Goal: Information Seeking & Learning: Learn about a topic

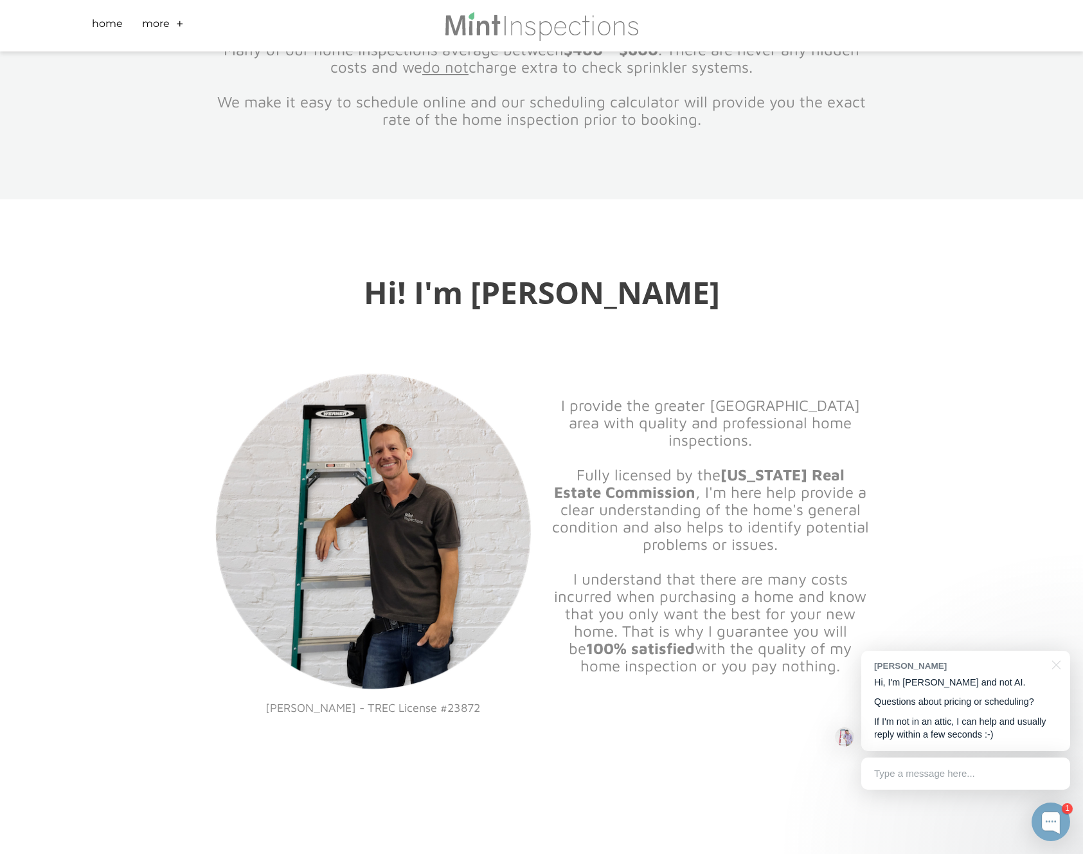
scroll to position [1260, 0]
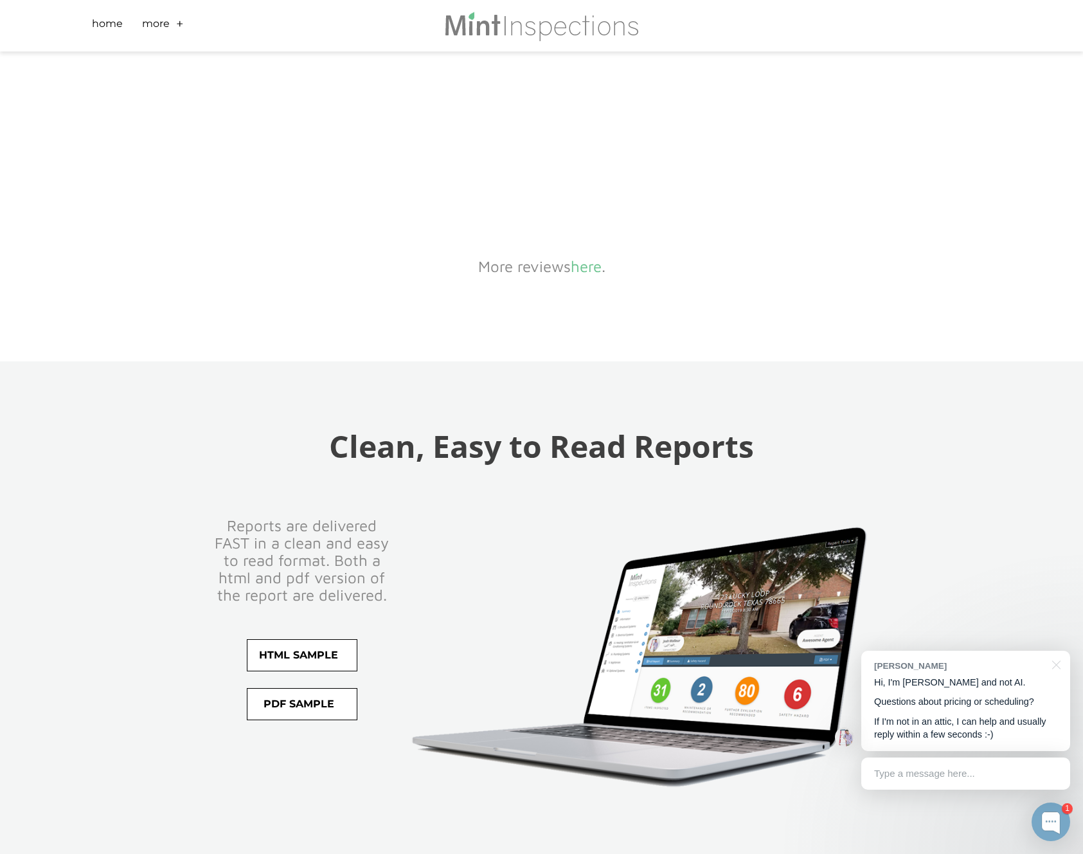
scroll to position [0, 0]
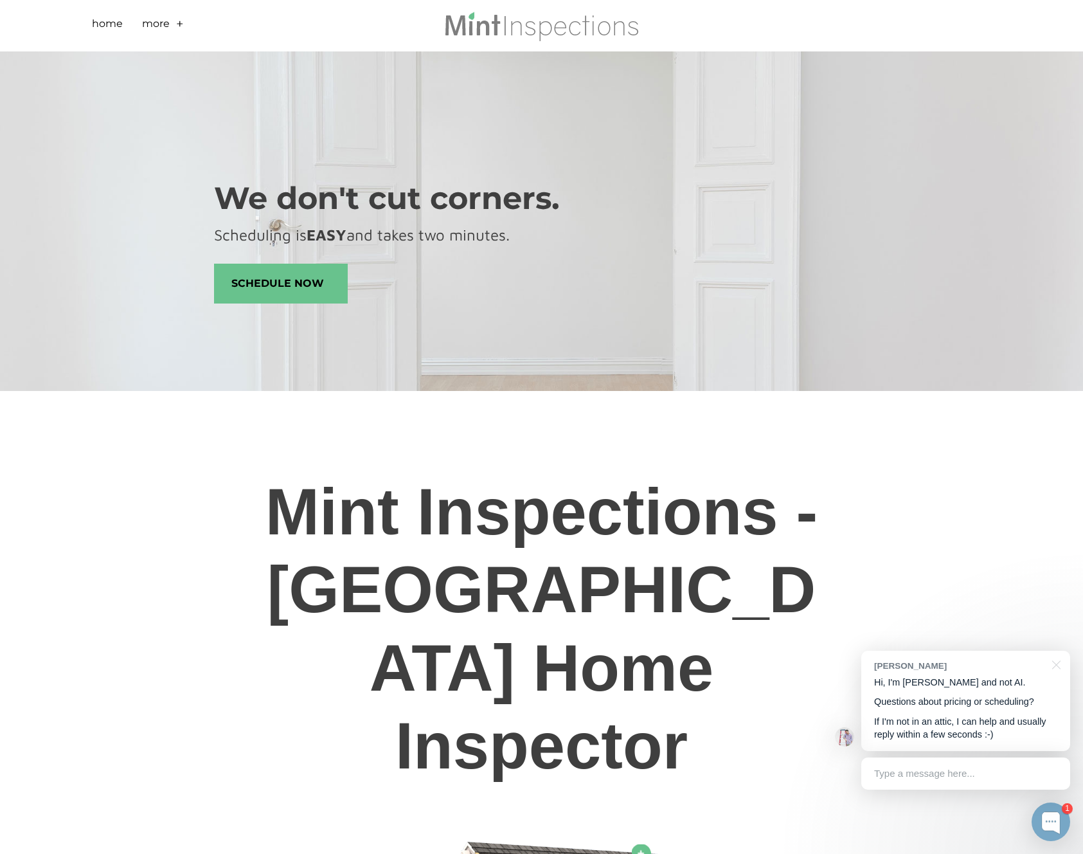
click at [180, 25] on link "+" at bounding box center [180, 26] width 8 height 20
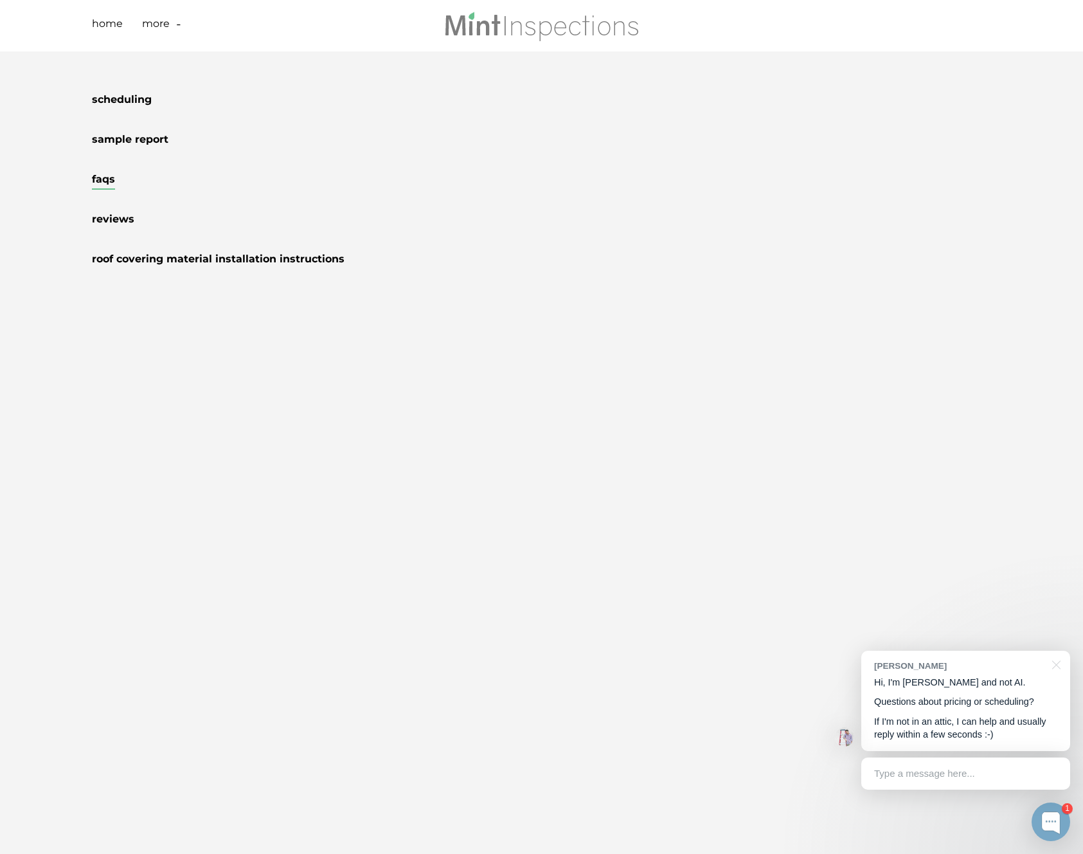
click at [107, 182] on link "FAQs" at bounding box center [103, 181] width 23 height 17
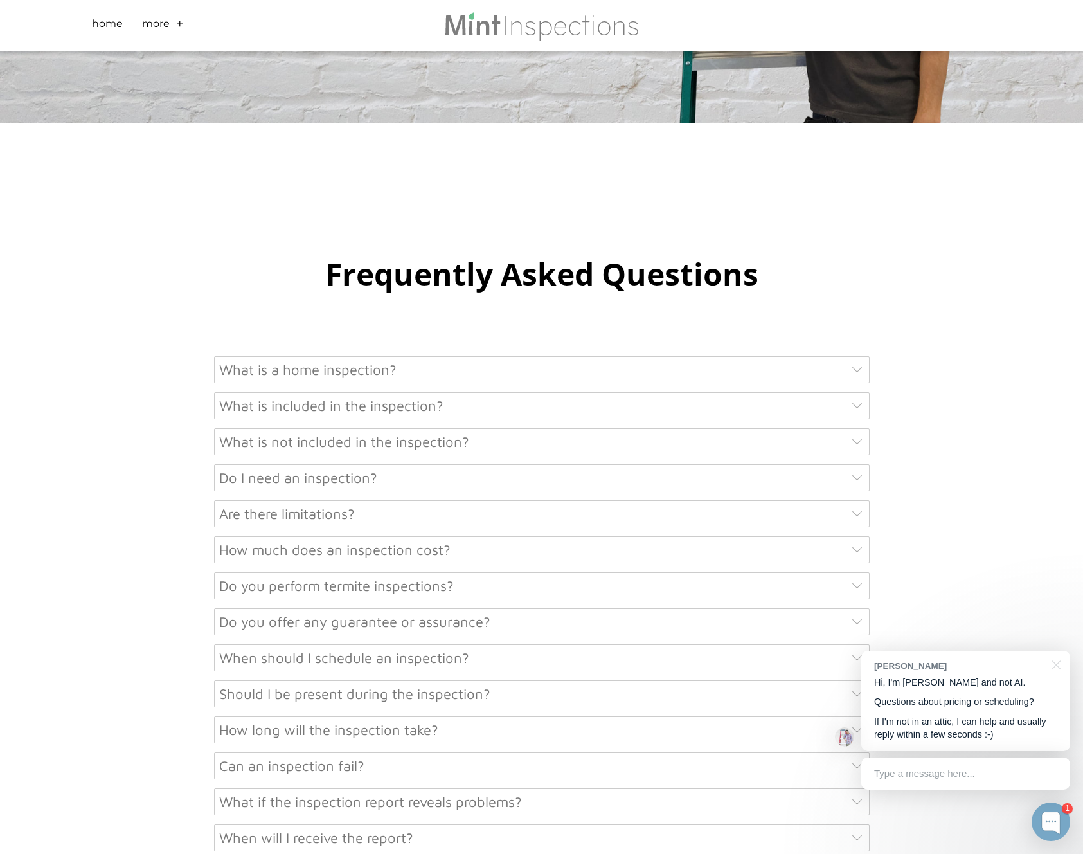
scroll to position [420, 0]
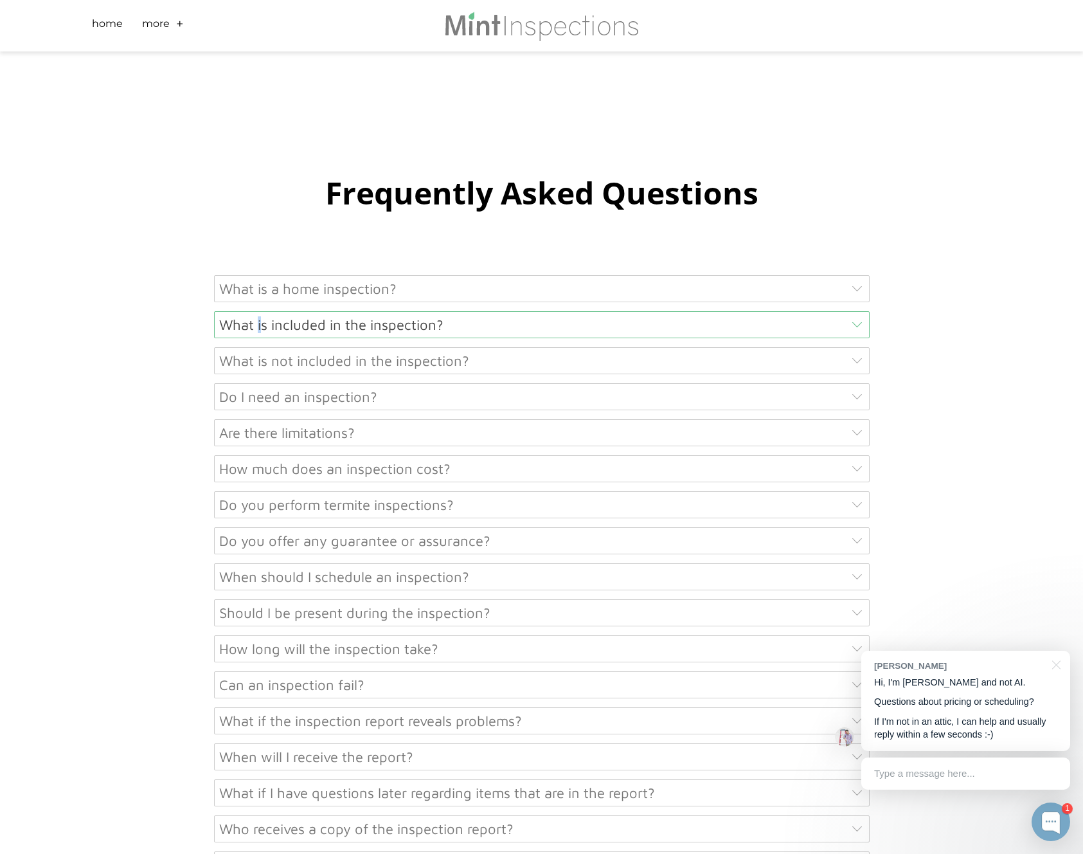
click at [263, 325] on div "What is included in the inspection?" at bounding box center [542, 324] width 656 height 27
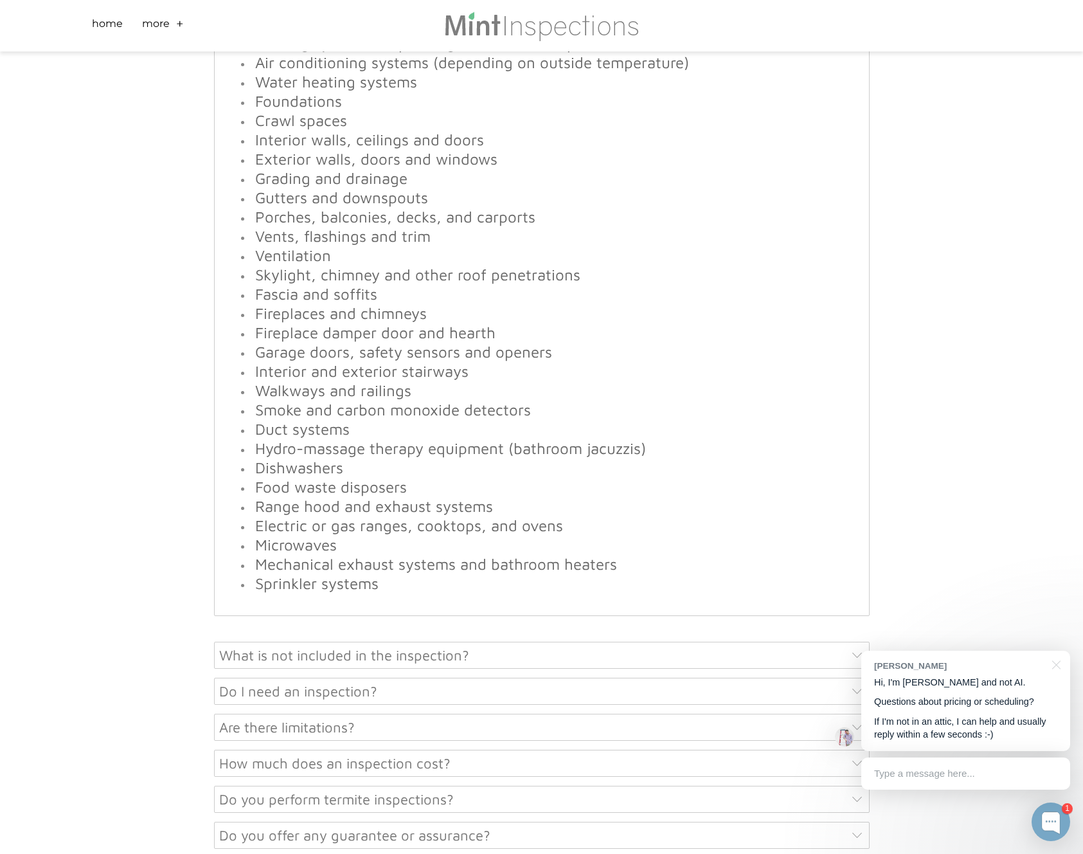
scroll to position [1105, 0]
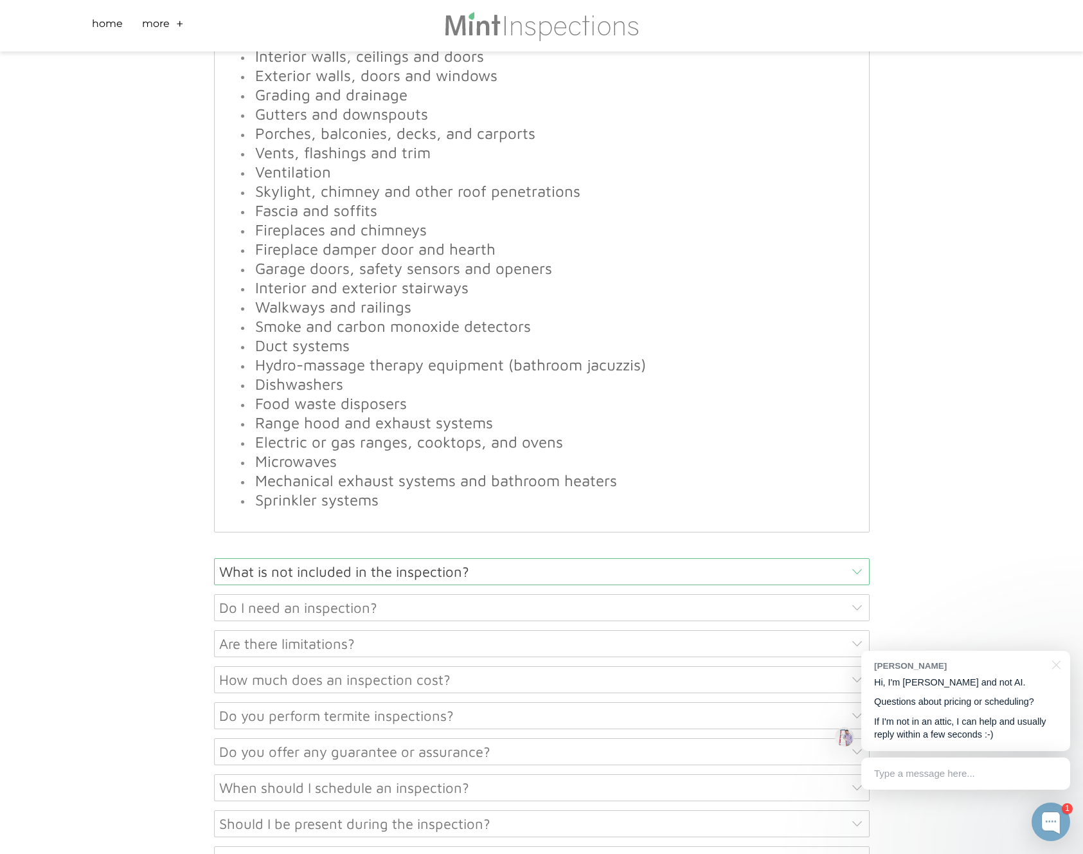
click at [341, 568] on div "What is not included in the inspection?" at bounding box center [542, 571] width 656 height 27
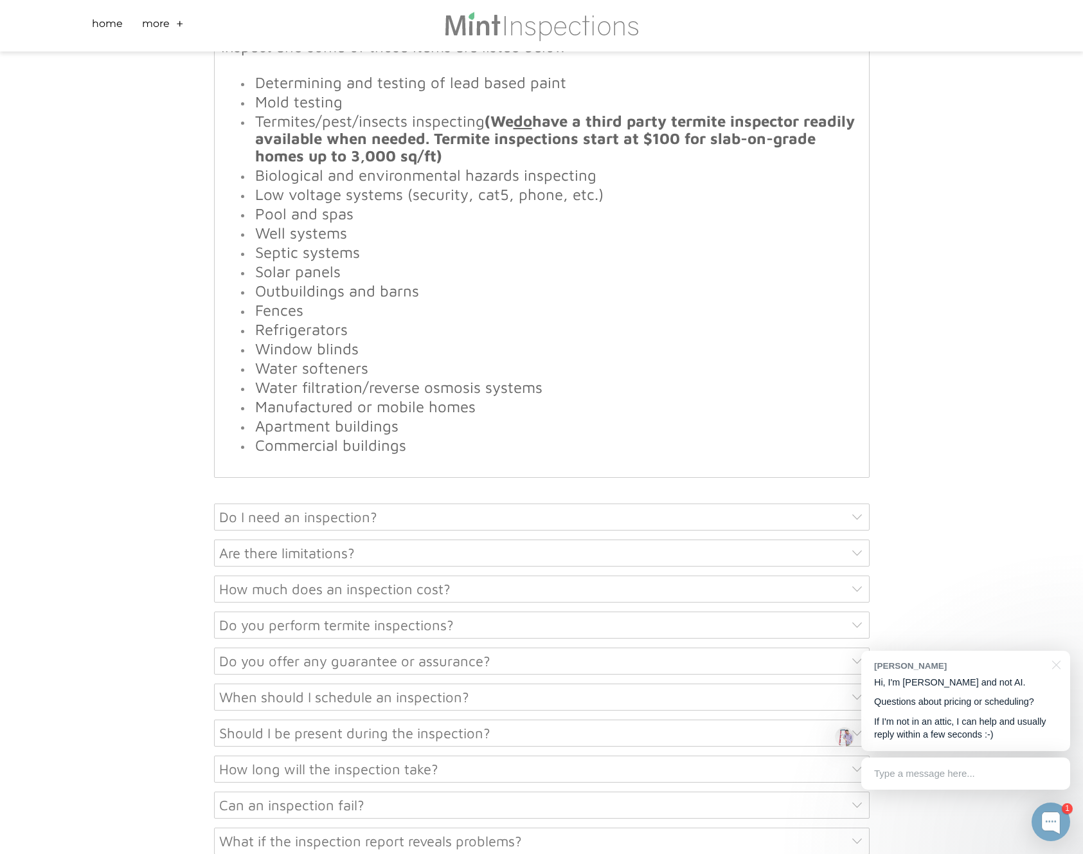
scroll to position [596, 0]
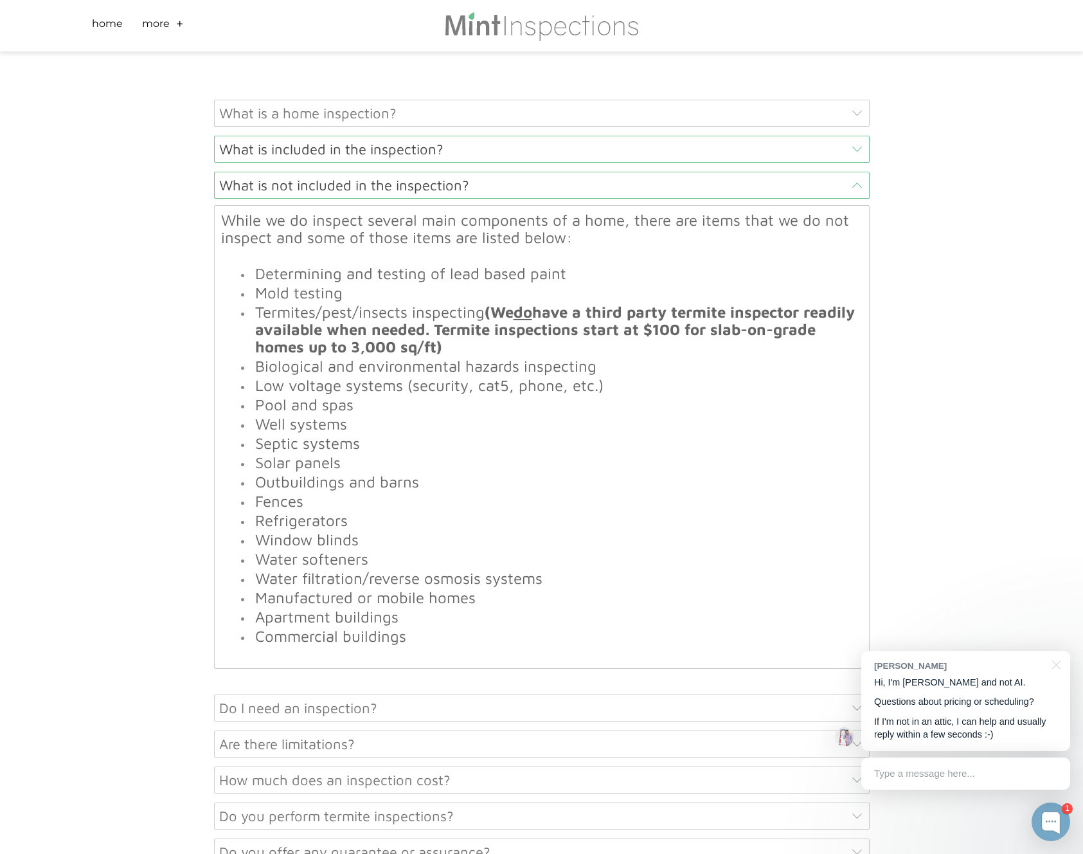
click at [301, 152] on div "What is included in the inspection?" at bounding box center [542, 149] width 656 height 27
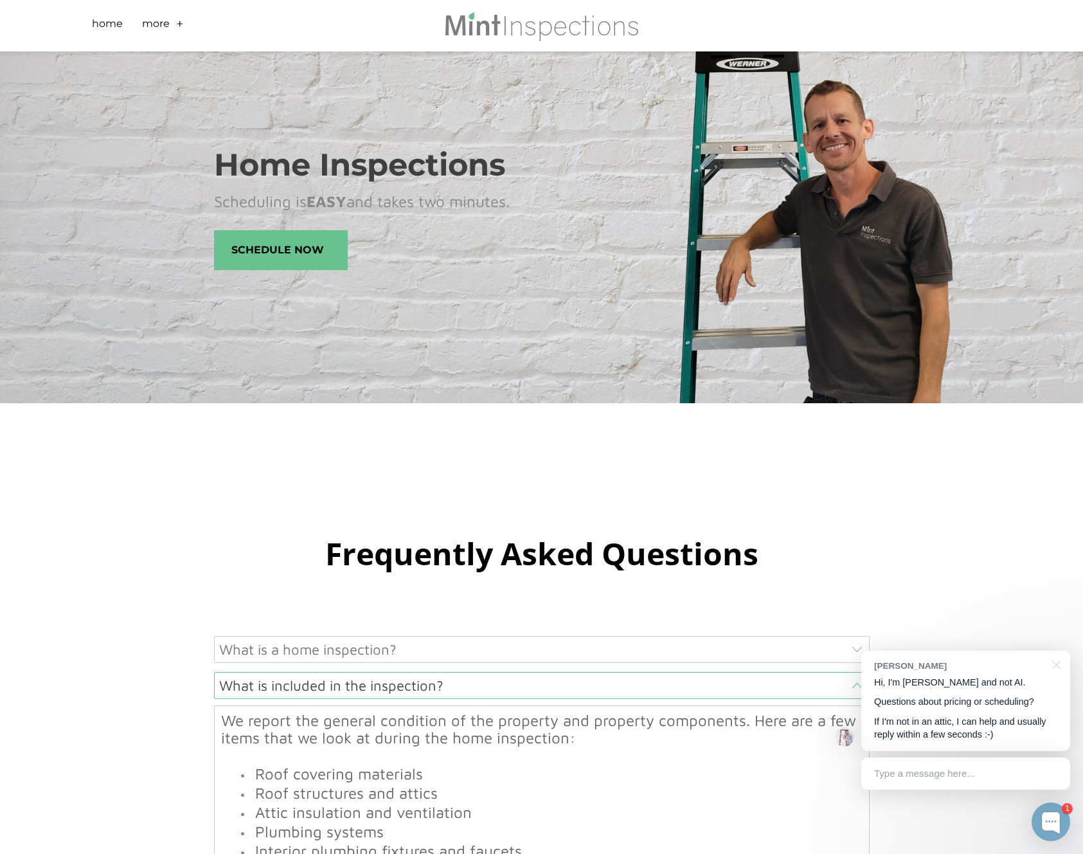
scroll to position [0, 0]
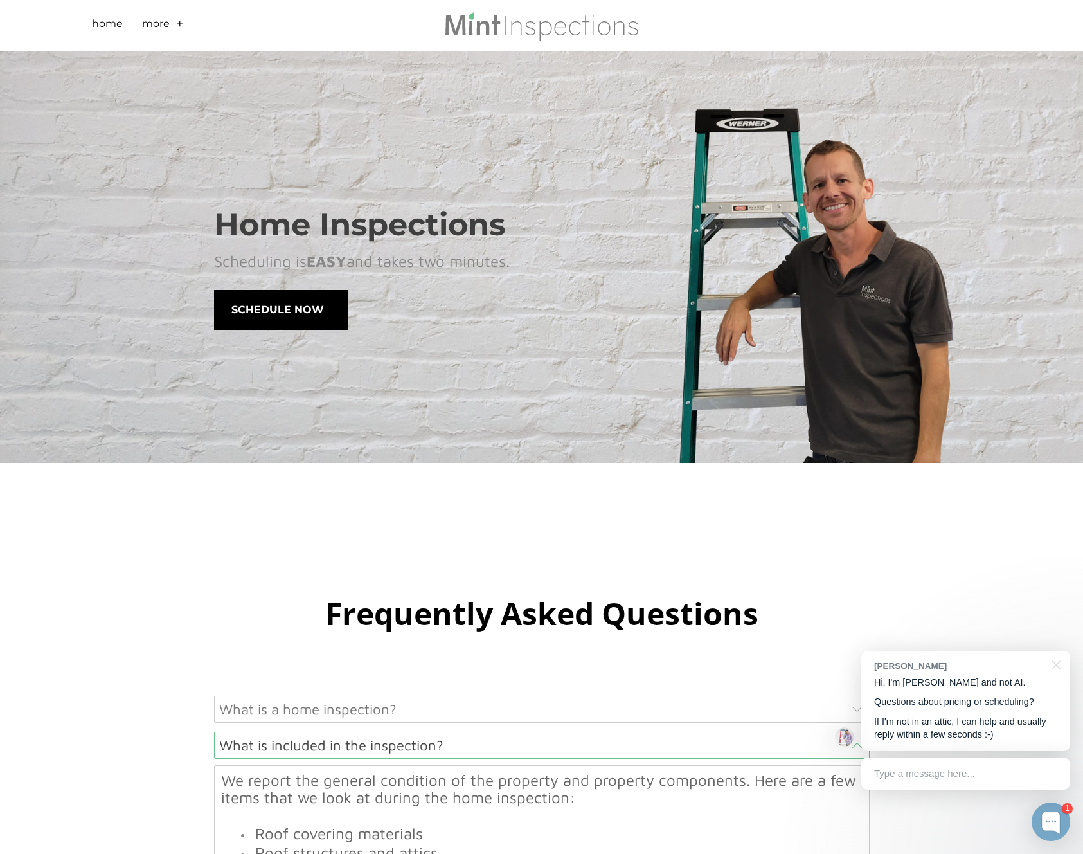
click at [310, 321] on span "Schedule Now" at bounding box center [281, 310] width 132 height 39
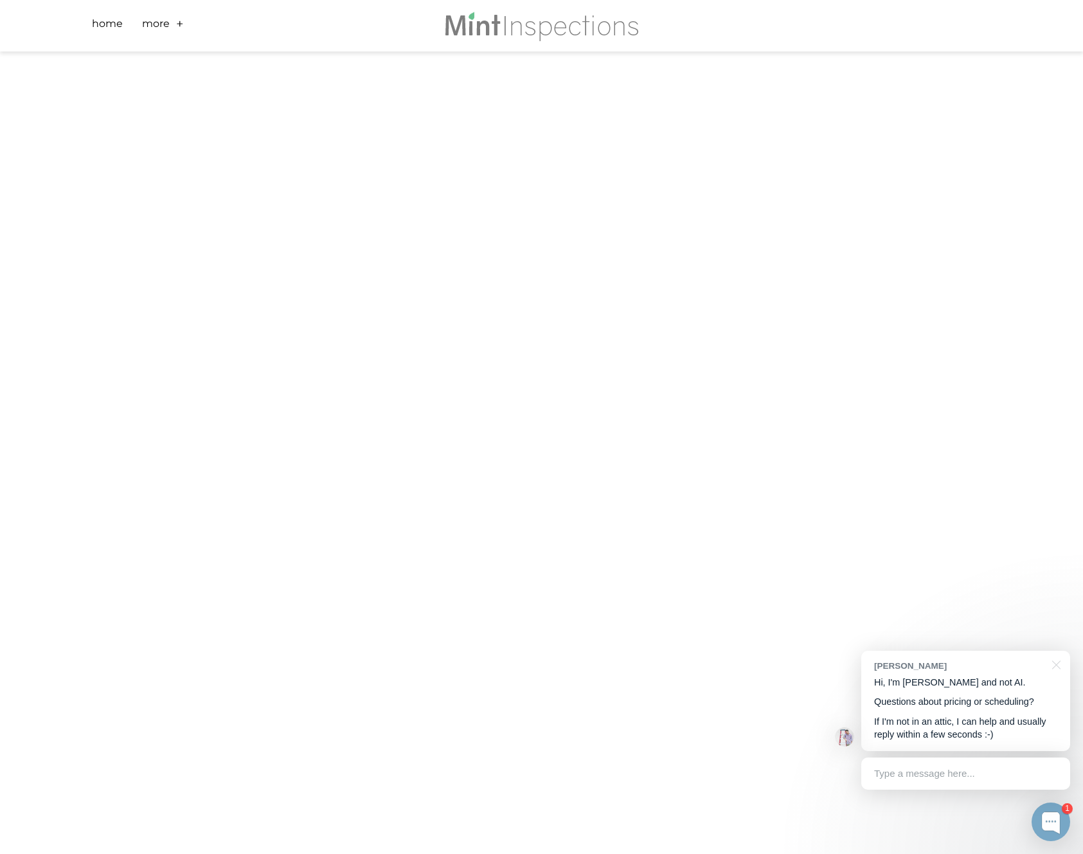
scroll to position [254, 0]
